Goal: Transaction & Acquisition: Purchase product/service

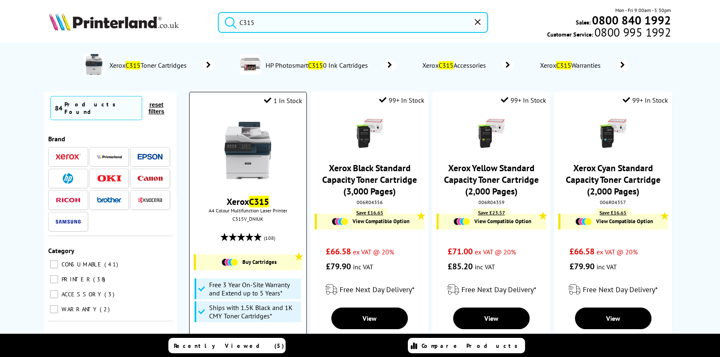
type input "C315"
click at [248, 141] on img at bounding box center [247, 150] width 62 height 62
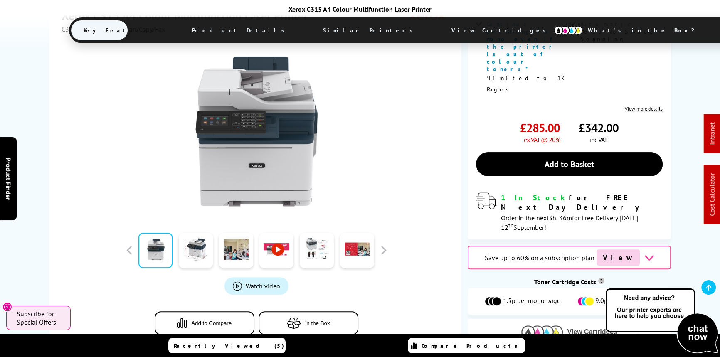
click at [581, 328] on span "View Cartridges" at bounding box center [592, 331] width 50 height 7
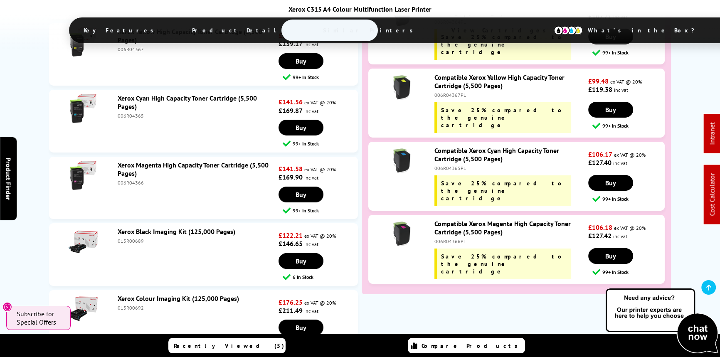
scroll to position [3590, 0]
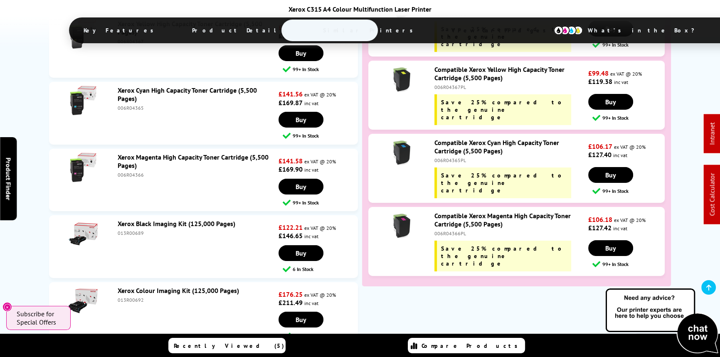
click at [136, 230] on div "013R00689" at bounding box center [197, 233] width 159 height 6
copy div "013R00689"
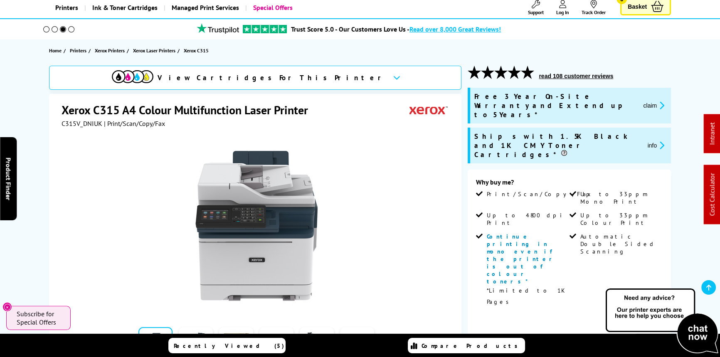
scroll to position [0, 0]
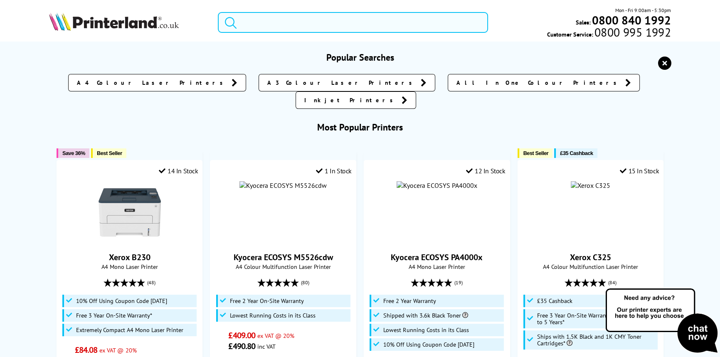
click at [258, 25] on input "search" at bounding box center [353, 22] width 270 height 21
paste input "51B2H00PL"
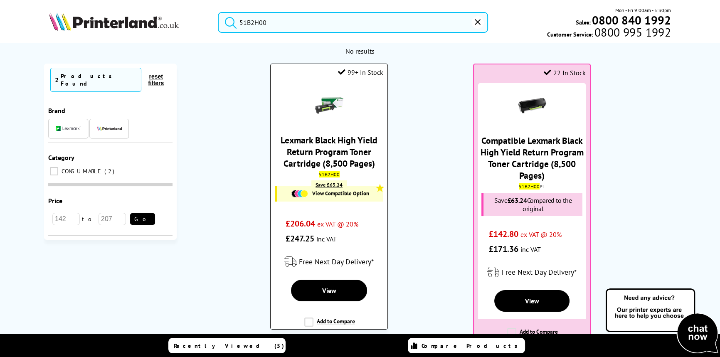
type input "51B2H00"
click at [338, 152] on link "Lexmark Black High Yield Return Program Toner Cartridge (8,500 Pages)" at bounding box center [328, 151] width 97 height 35
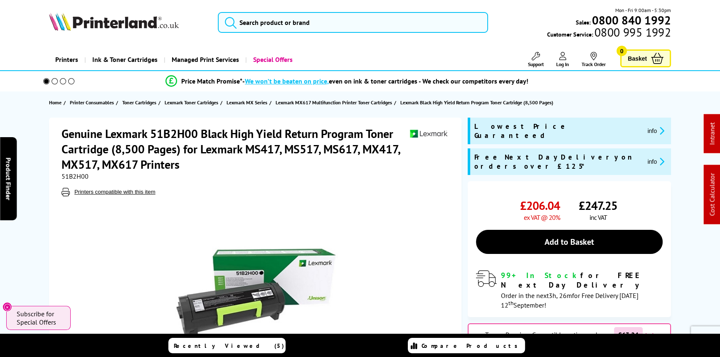
click at [72, 174] on span "51B2H00" at bounding box center [74, 176] width 27 height 8
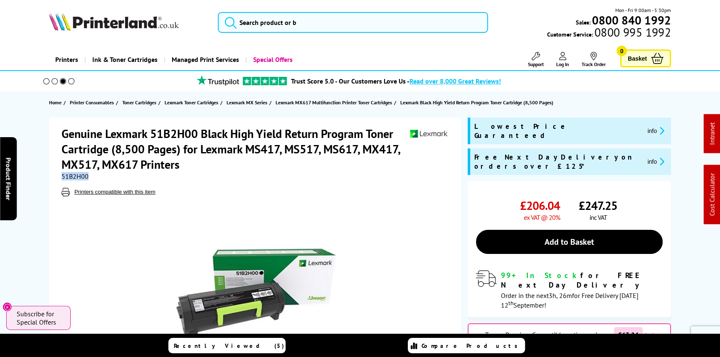
click at [66, 174] on span "51B2H00" at bounding box center [74, 176] width 27 height 8
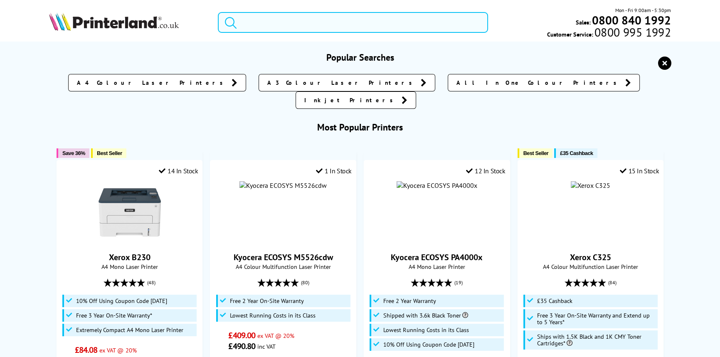
click at [259, 19] on input "search" at bounding box center [353, 22] width 270 height 21
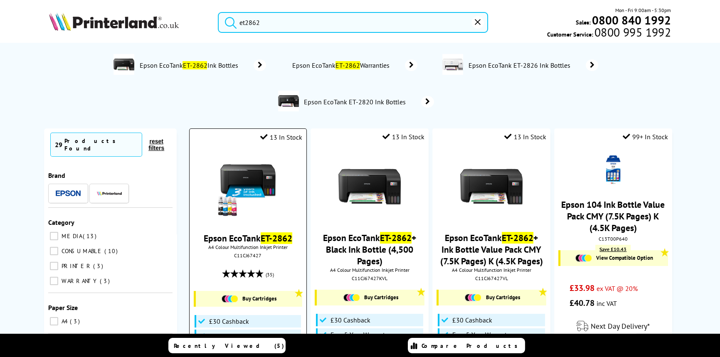
type input "et2862"
click at [259, 188] on img at bounding box center [247, 187] width 62 height 62
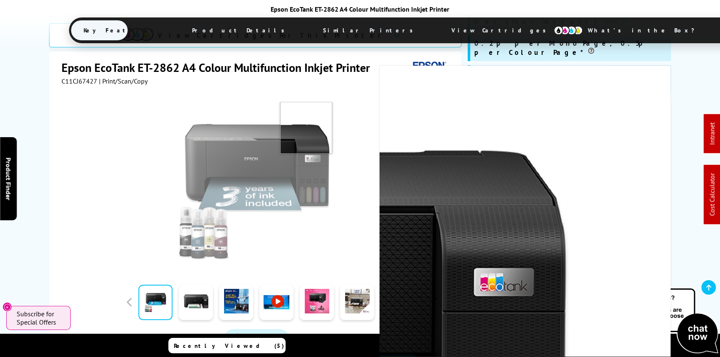
scroll to position [151, 0]
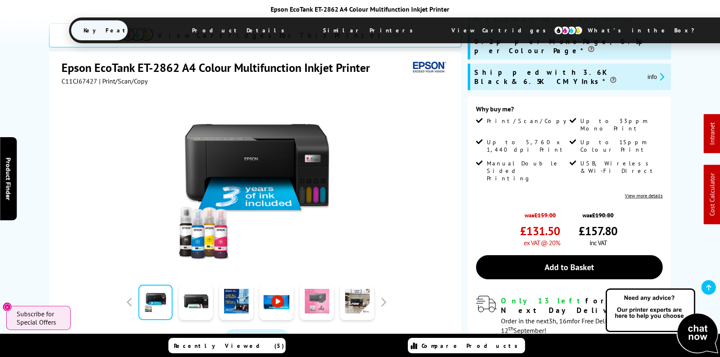
click at [320, 285] on link at bounding box center [317, 302] width 34 height 35
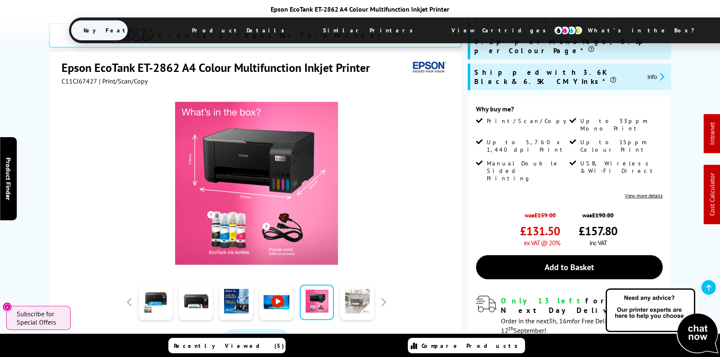
click at [351, 285] on link at bounding box center [357, 302] width 34 height 35
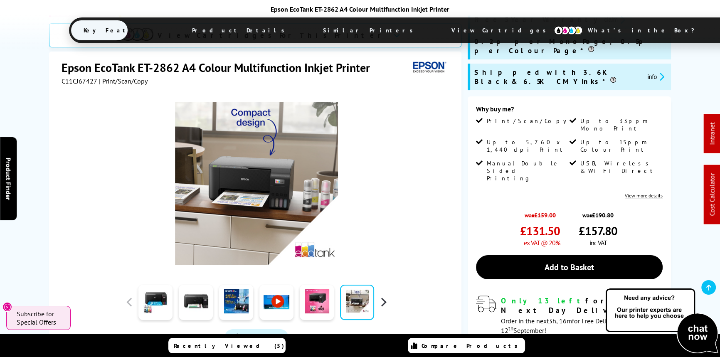
click at [384, 296] on button "button" at bounding box center [383, 302] width 12 height 12
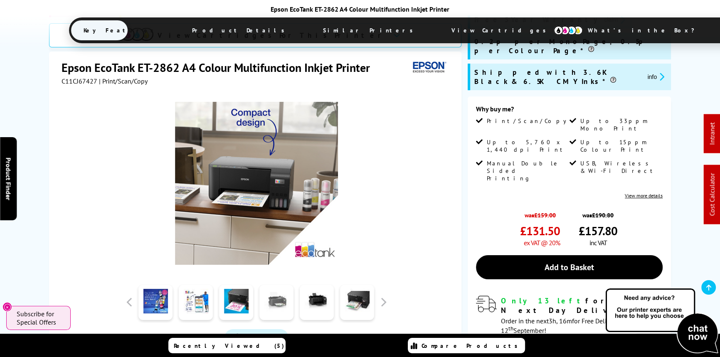
click at [270, 285] on link at bounding box center [276, 302] width 34 height 35
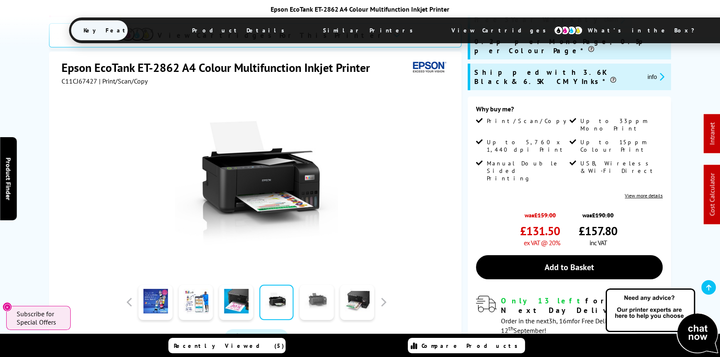
click at [309, 285] on link at bounding box center [317, 302] width 34 height 35
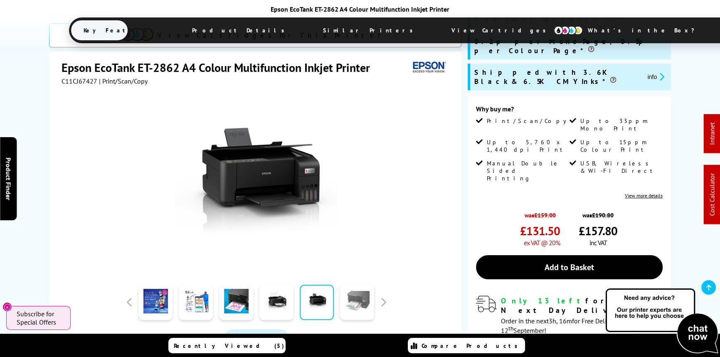
click at [343, 285] on link at bounding box center [357, 302] width 34 height 35
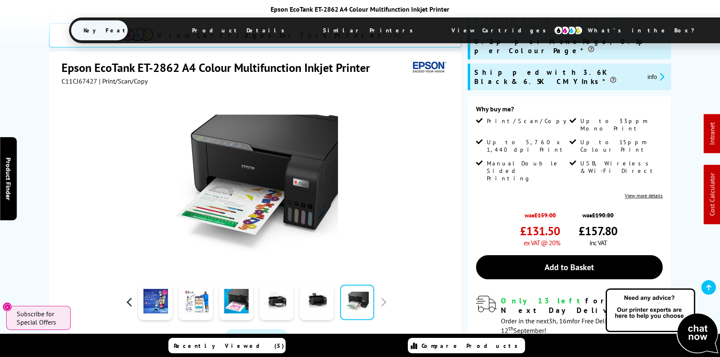
click at [129, 296] on button "button" at bounding box center [129, 302] width 12 height 12
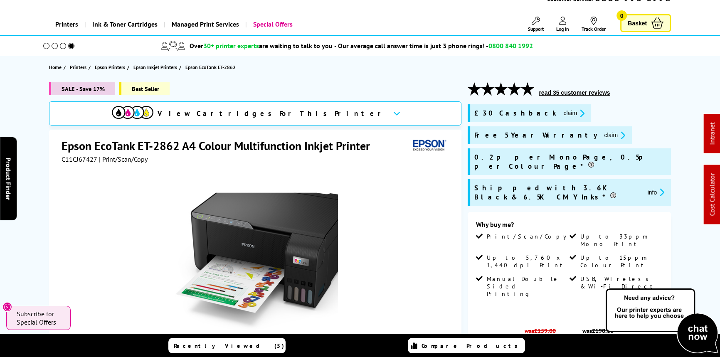
scroll to position [0, 0]
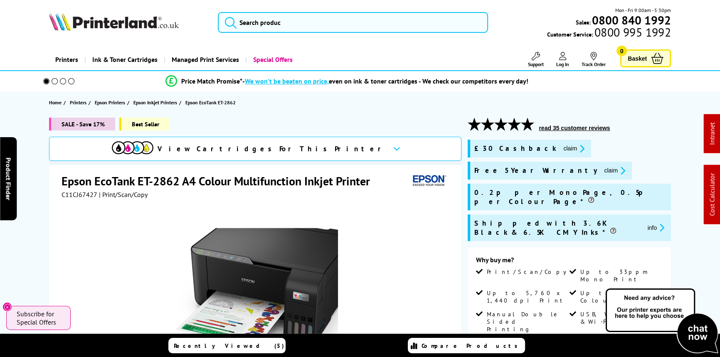
click at [78, 197] on span "C11CJ67427" at bounding box center [79, 194] width 36 height 8
click at [76, 199] on div "Epson EcoTank ET-2862 A4 Colour Multifunction Inkjet Printer C11CJ67427 | Print…" at bounding box center [255, 344] width 412 height 358
click at [76, 199] on div at bounding box center [255, 293] width 389 height 188
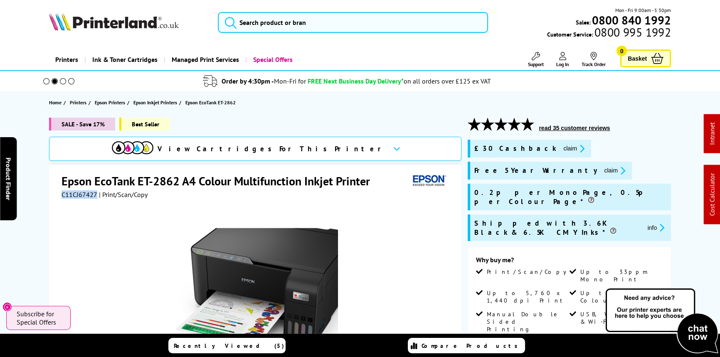
drag, startPoint x: 96, startPoint y: 191, endPoint x: 62, endPoint y: 197, distance: 34.2
click at [62, 197] on span "C11CJ67427" at bounding box center [79, 194] width 36 height 8
copy span "C11CJ67427"
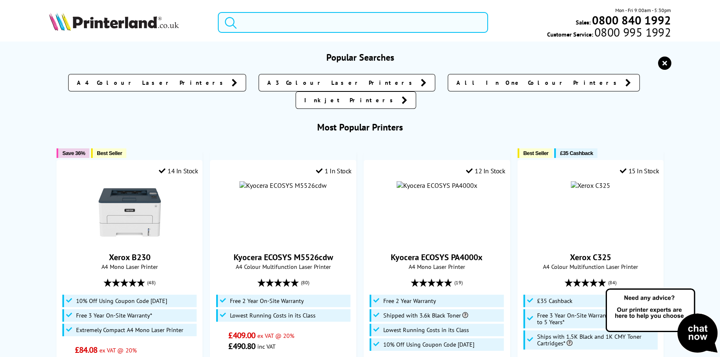
click at [260, 22] on input "search" at bounding box center [353, 22] width 270 height 21
paste input "51B2H00PL"
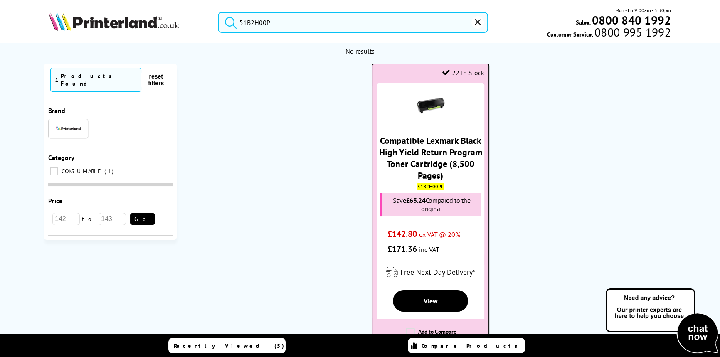
type input "51B2H00PL"
click at [425, 150] on link "Compatible Lexmark Black High Yield Return Program Toner Cartridge (8,500 Pages)" at bounding box center [430, 158] width 103 height 47
